Goal: Information Seeking & Learning: Learn about a topic

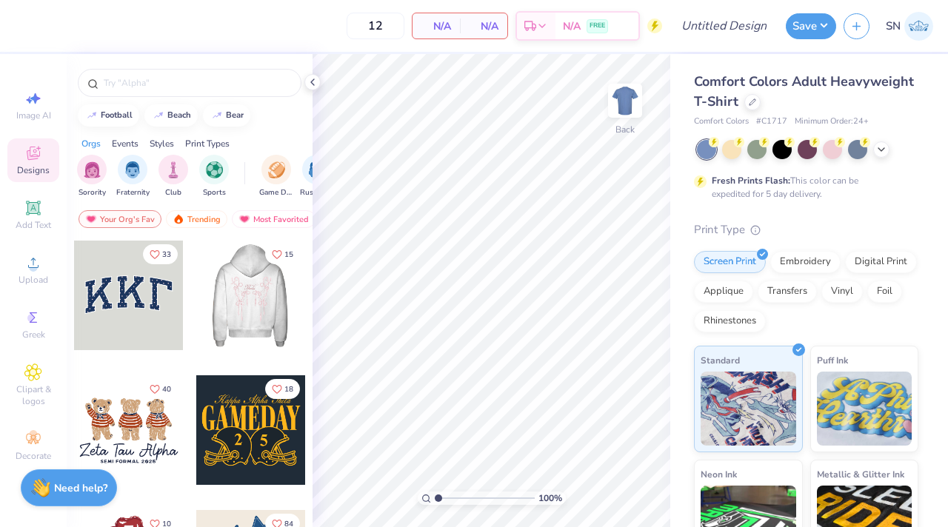
scroll to position [8, 0]
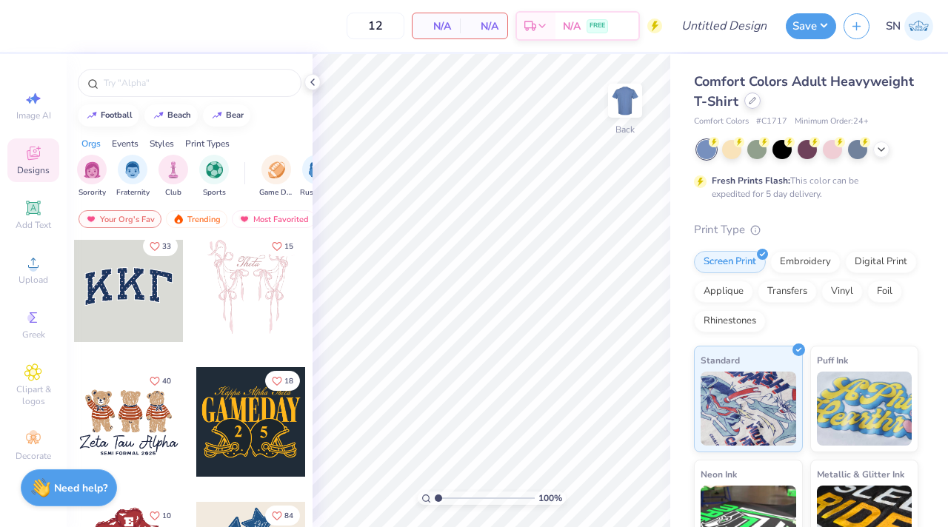
click at [751, 104] on icon at bounding box center [752, 100] width 7 height 7
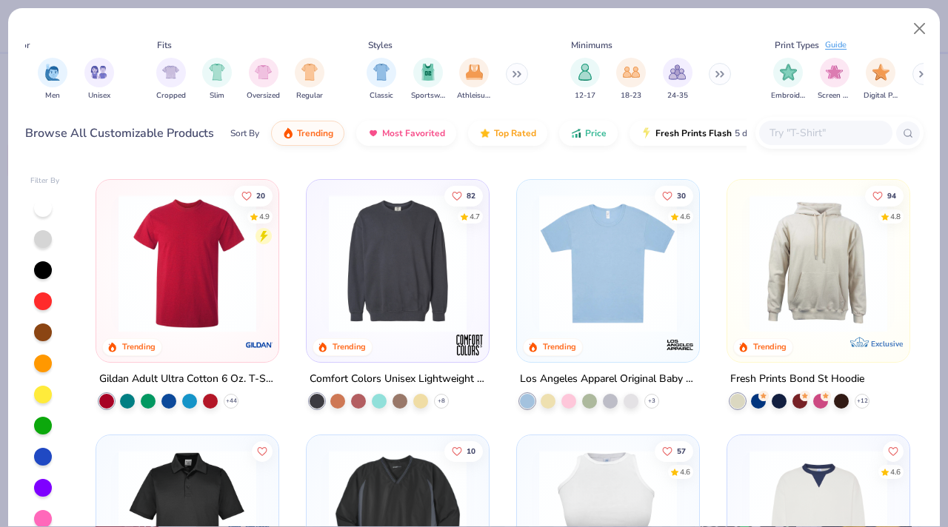
scroll to position [0, 852]
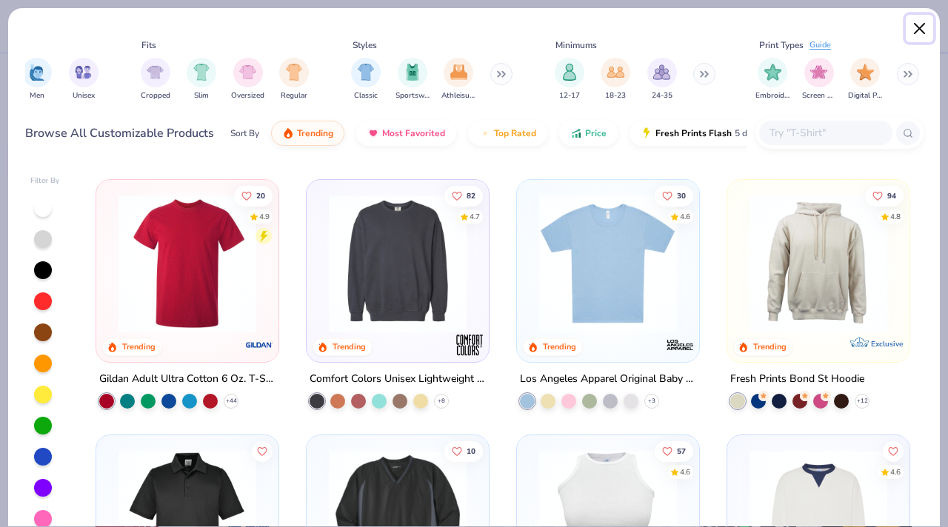
click at [918, 30] on button "Close" at bounding box center [920, 29] width 28 height 28
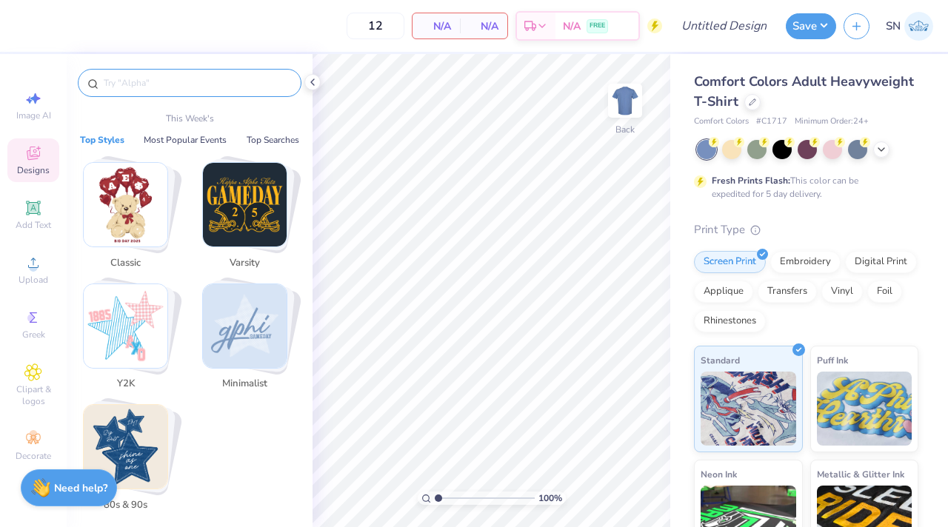
click at [161, 87] on input "text" at bounding box center [197, 83] width 190 height 15
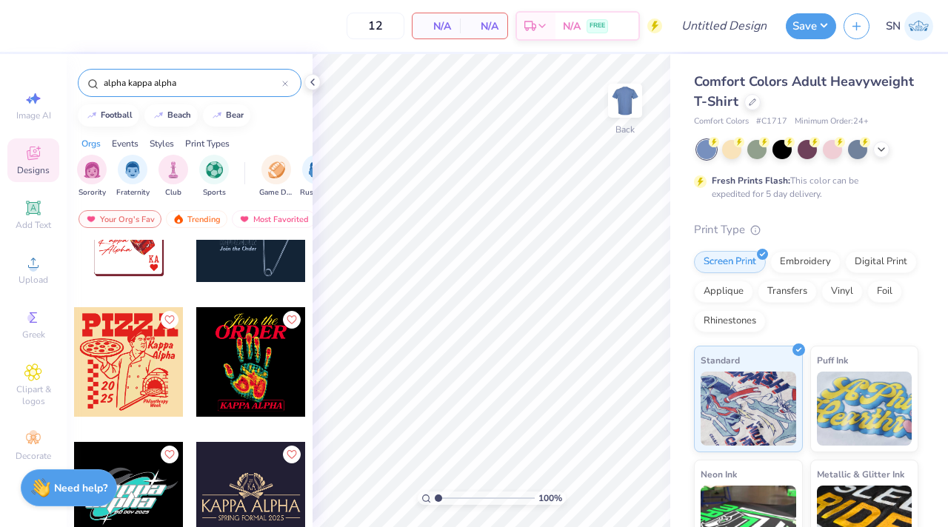
scroll to position [883, 0]
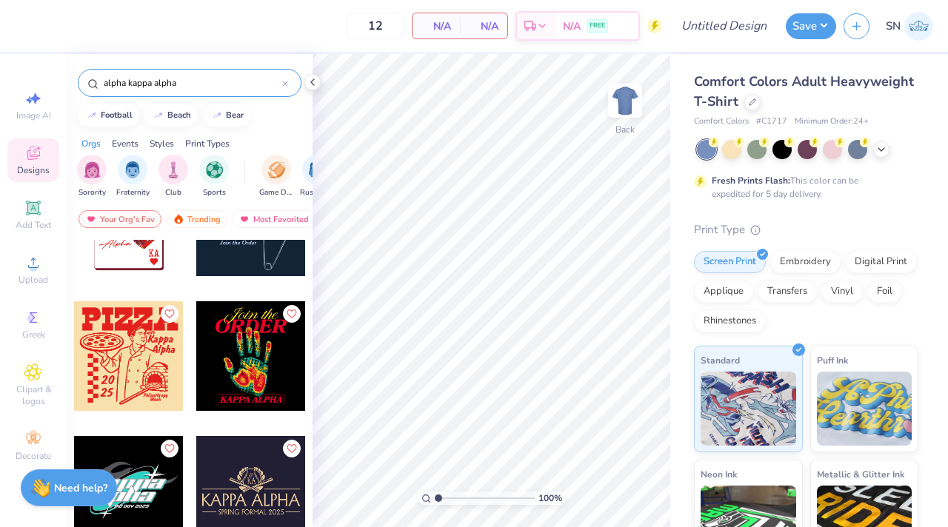
drag, startPoint x: 216, startPoint y: 86, endPoint x: 107, endPoint y: 87, distance: 108.2
click at [107, 87] on input "alpha kappa alpha" at bounding box center [192, 83] width 180 height 15
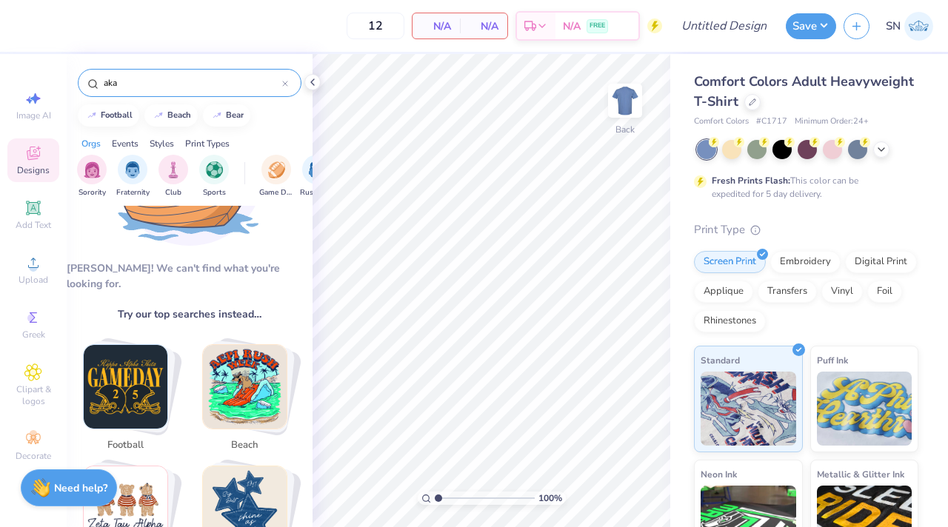
scroll to position [125, 0]
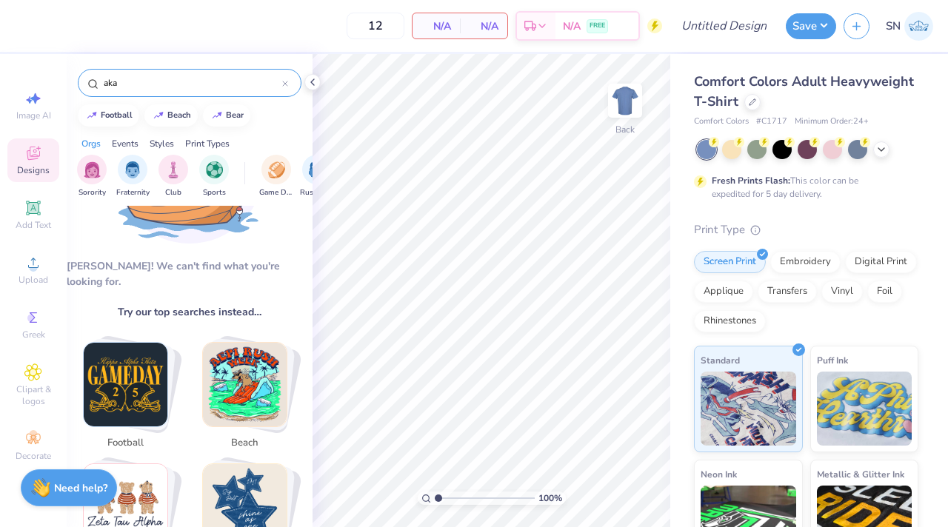
type input "aka"
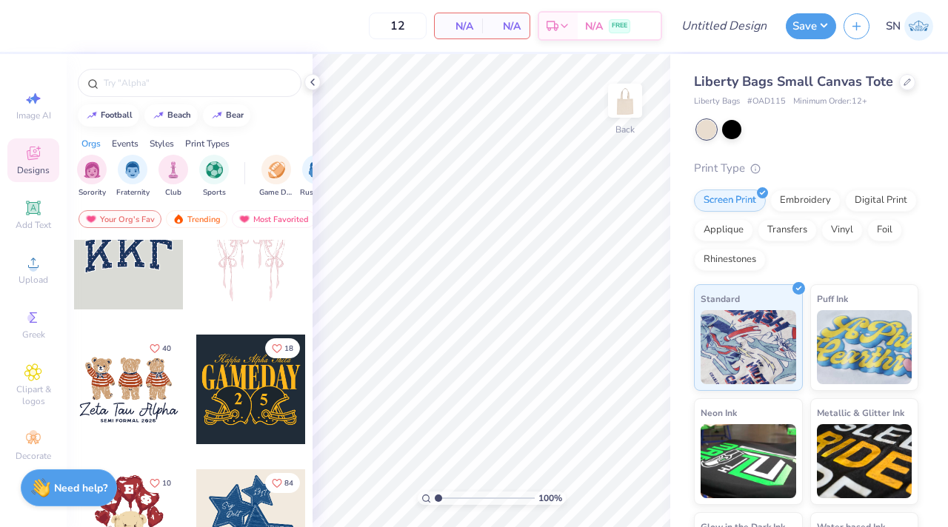
scroll to position [35, 0]
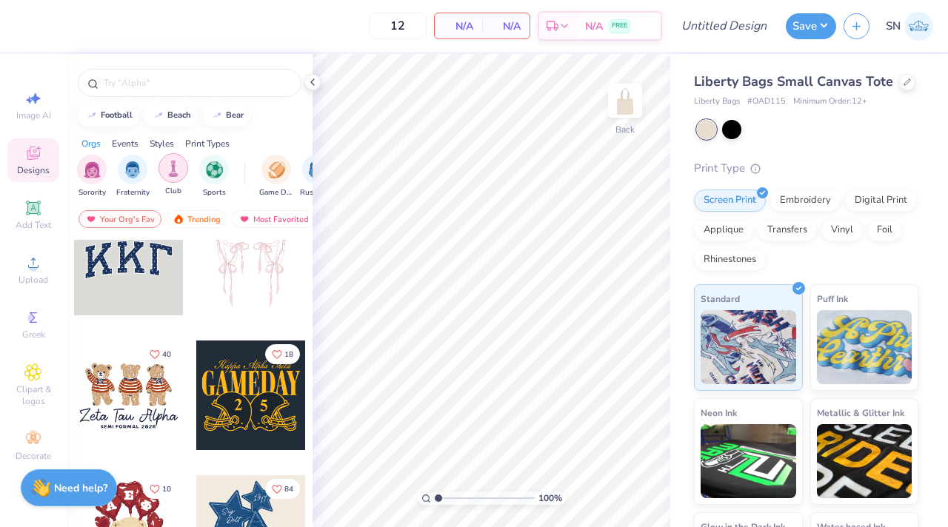
click at [171, 178] on div "filter for Club" at bounding box center [174, 168] width 30 height 30
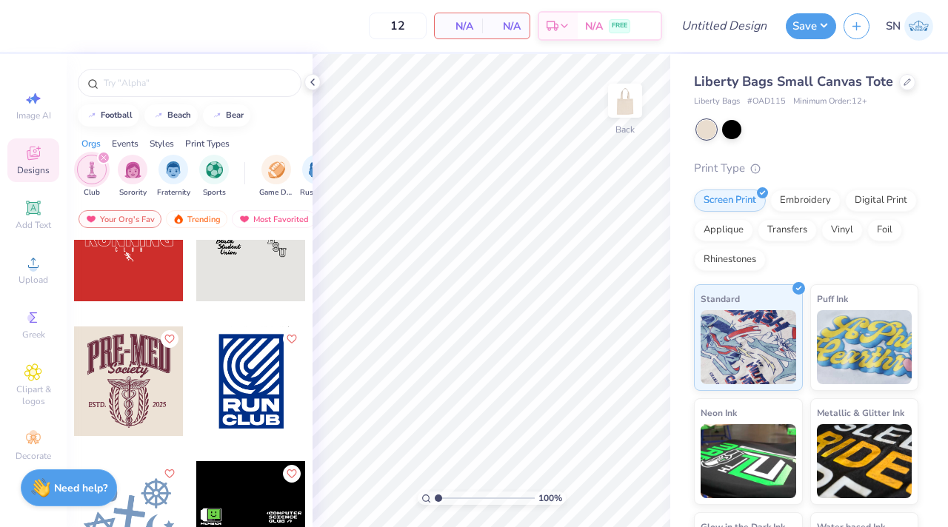
scroll to position [6966, 0]
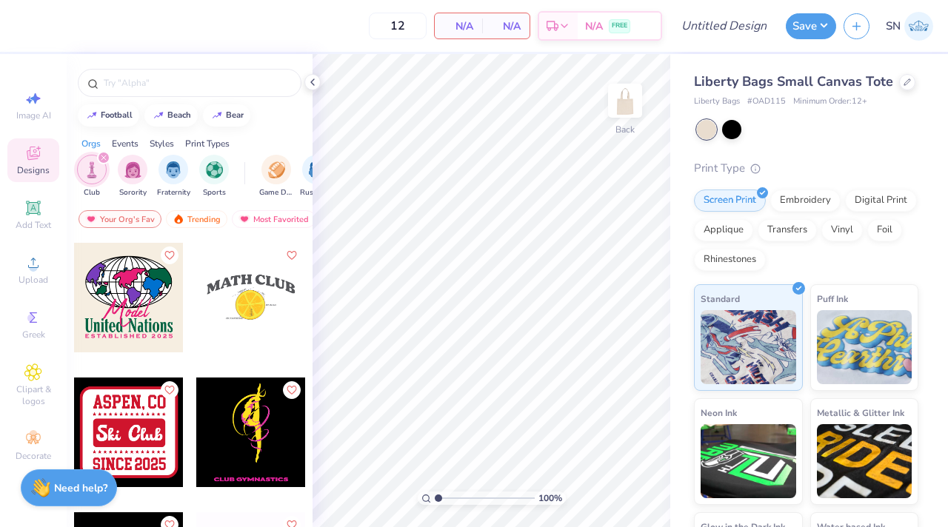
scroll to position [7746, 0]
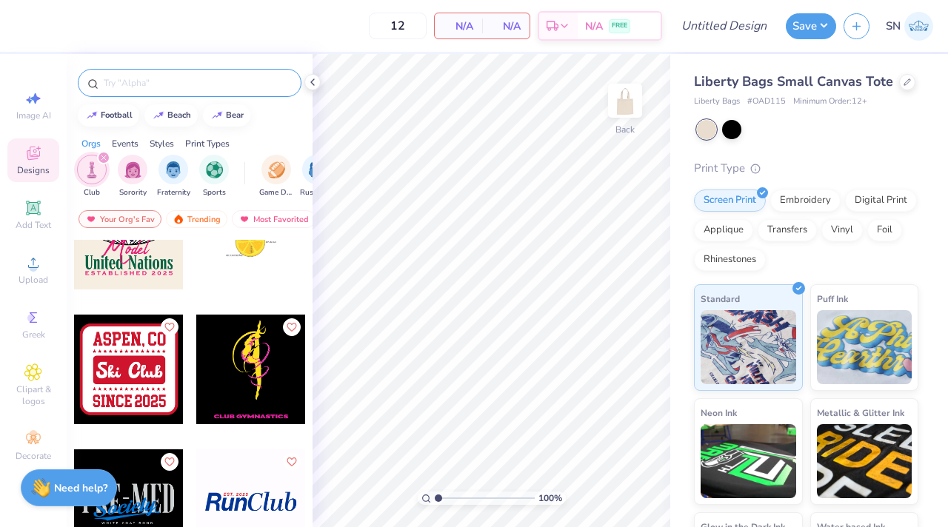
click at [230, 96] on div at bounding box center [190, 83] width 224 height 28
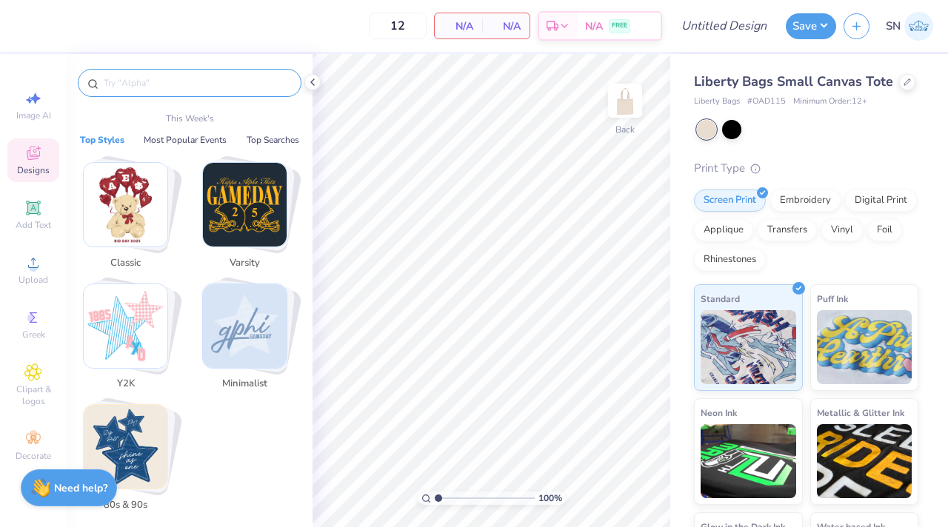
click at [225, 76] on input "text" at bounding box center [197, 83] width 190 height 15
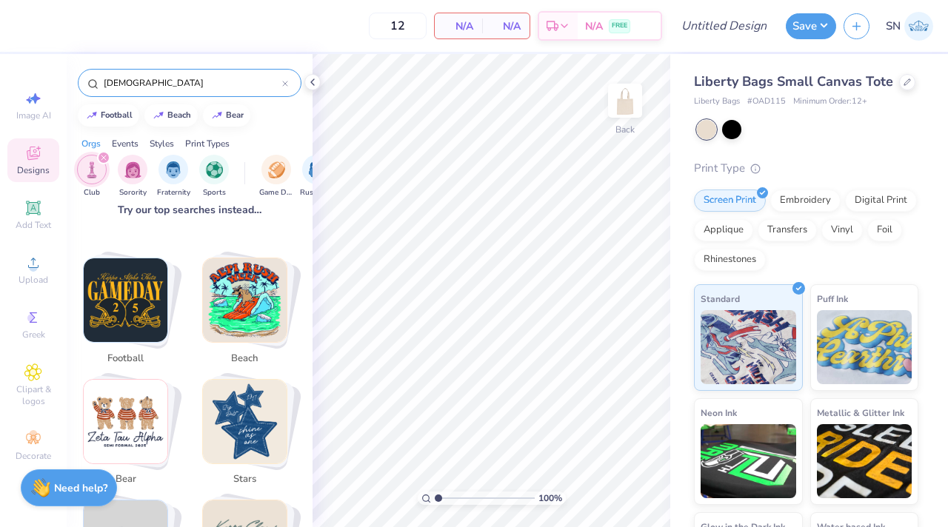
scroll to position [373, 0]
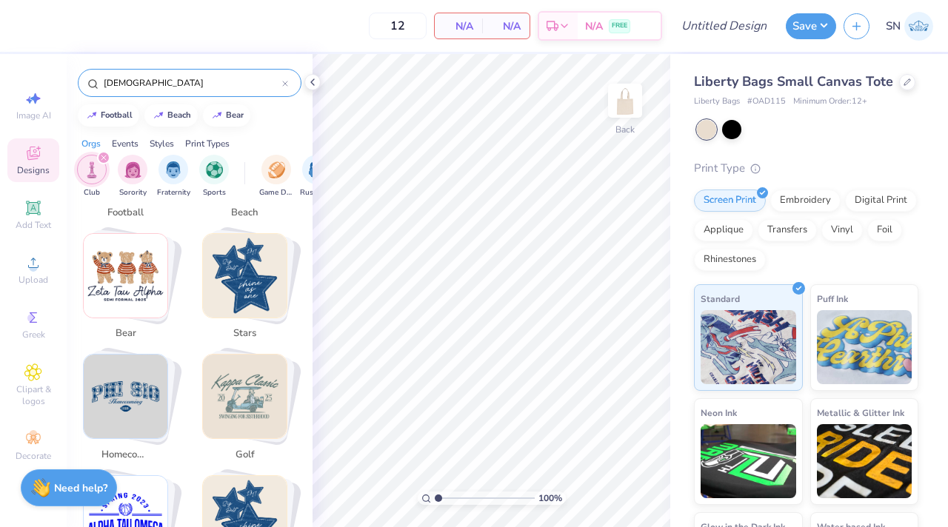
click at [187, 80] on input "[DEMOGRAPHIC_DATA]" at bounding box center [192, 83] width 180 height 15
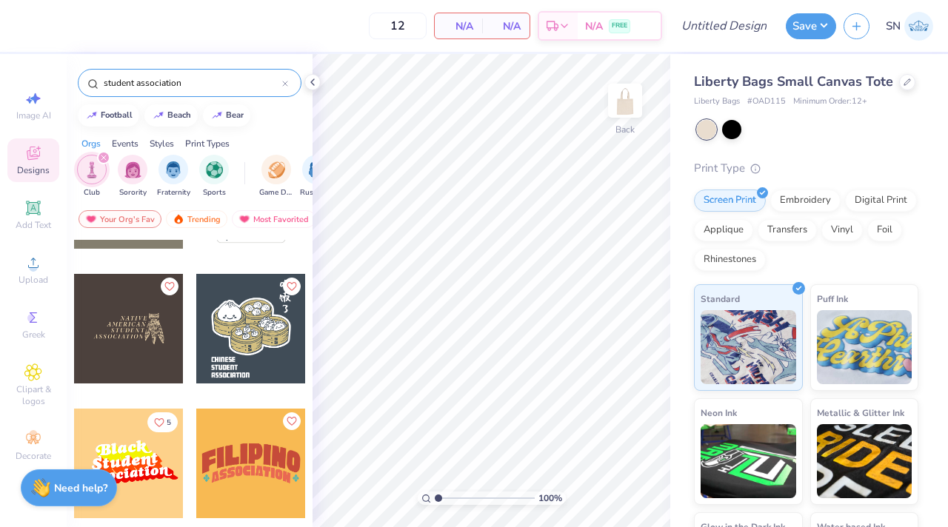
scroll to position [736, 0]
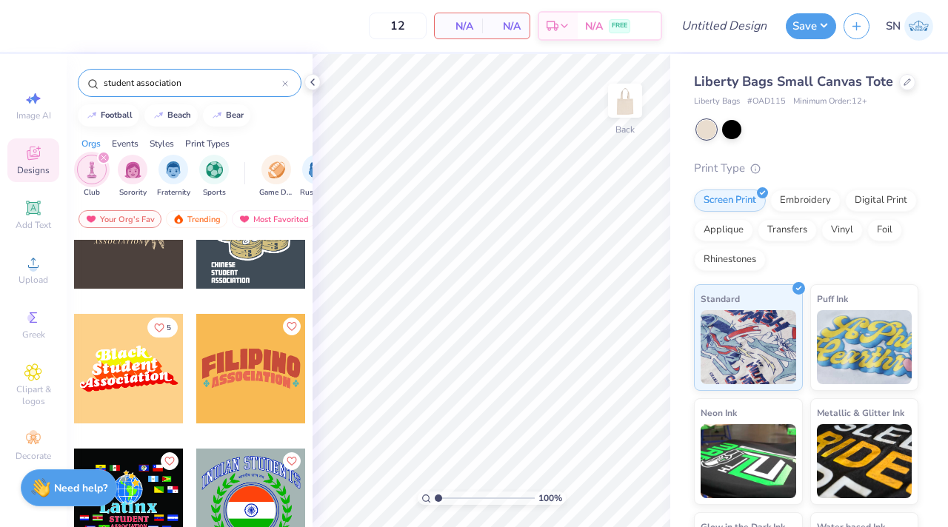
click at [191, 84] on input "student association" at bounding box center [192, 83] width 180 height 15
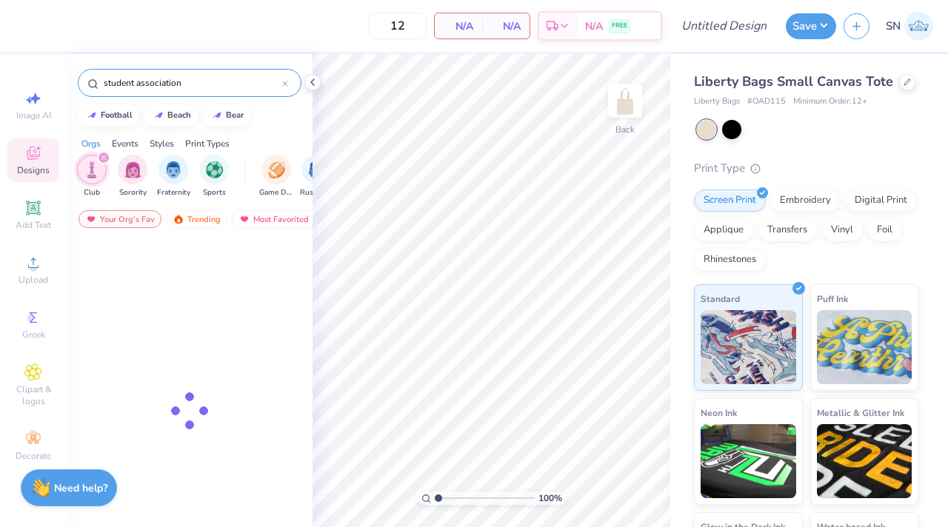
click at [191, 84] on input "student association" at bounding box center [192, 83] width 180 height 15
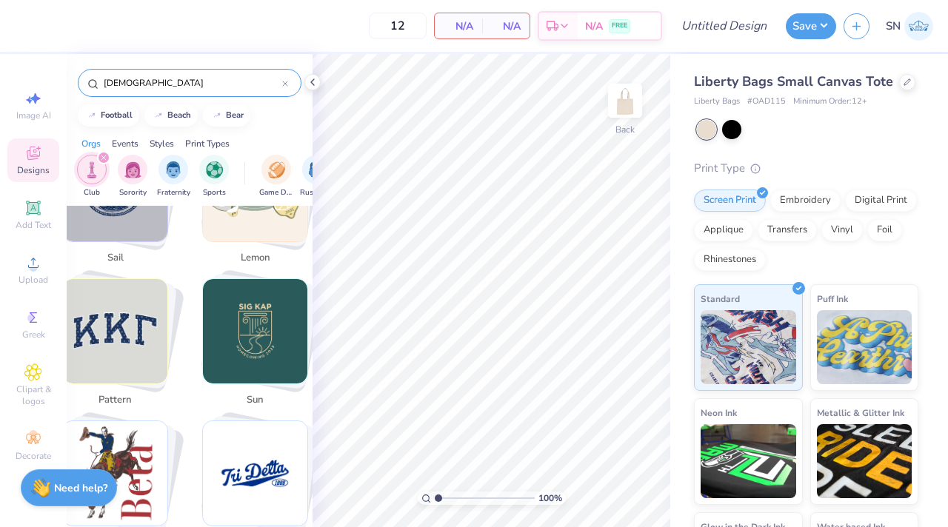
scroll to position [2988, 0]
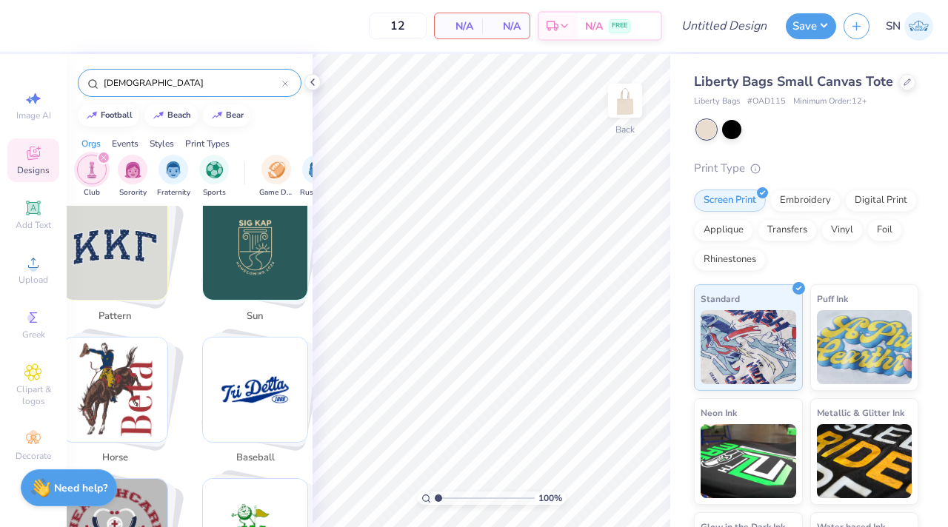
type input "[DATE]"
